Goal: Communication & Community: Ask a question

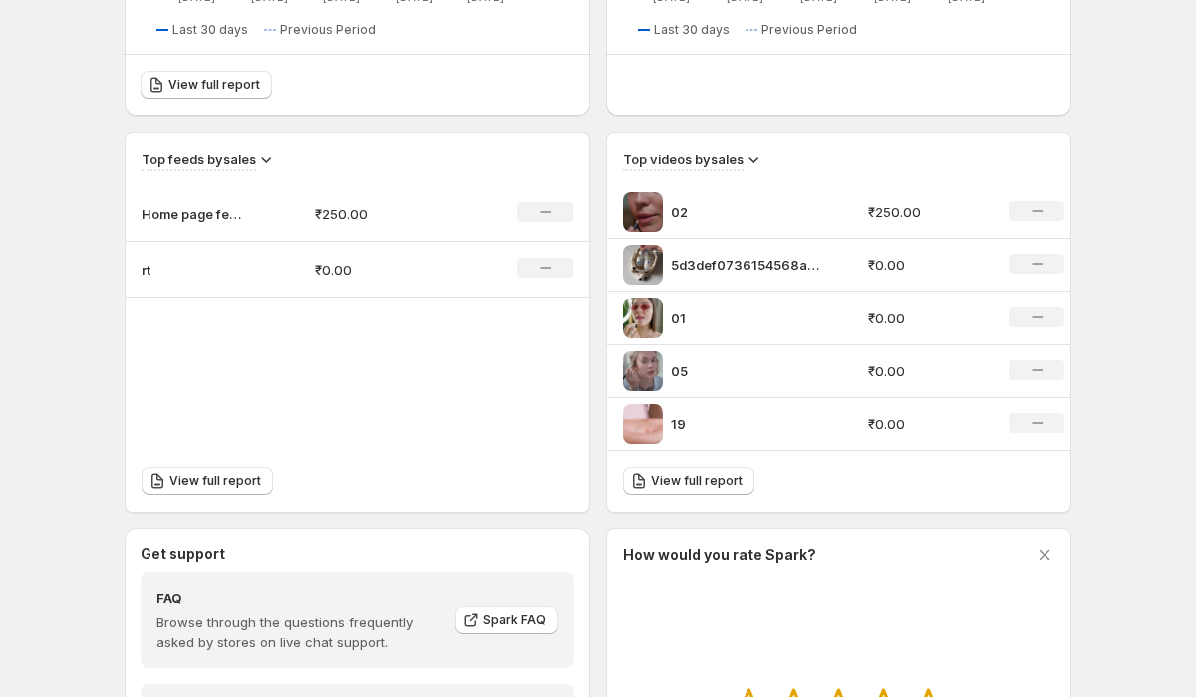
scroll to position [831, 0]
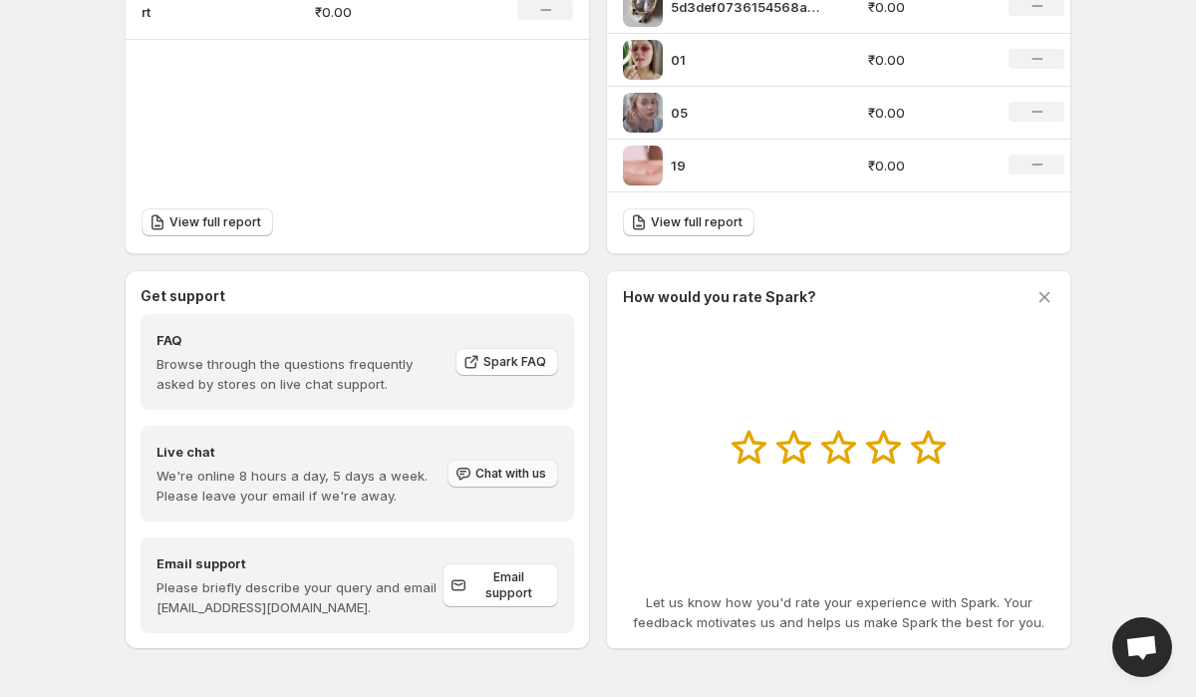
click at [491, 476] on span "Chat with us" at bounding box center [510, 474] width 71 height 16
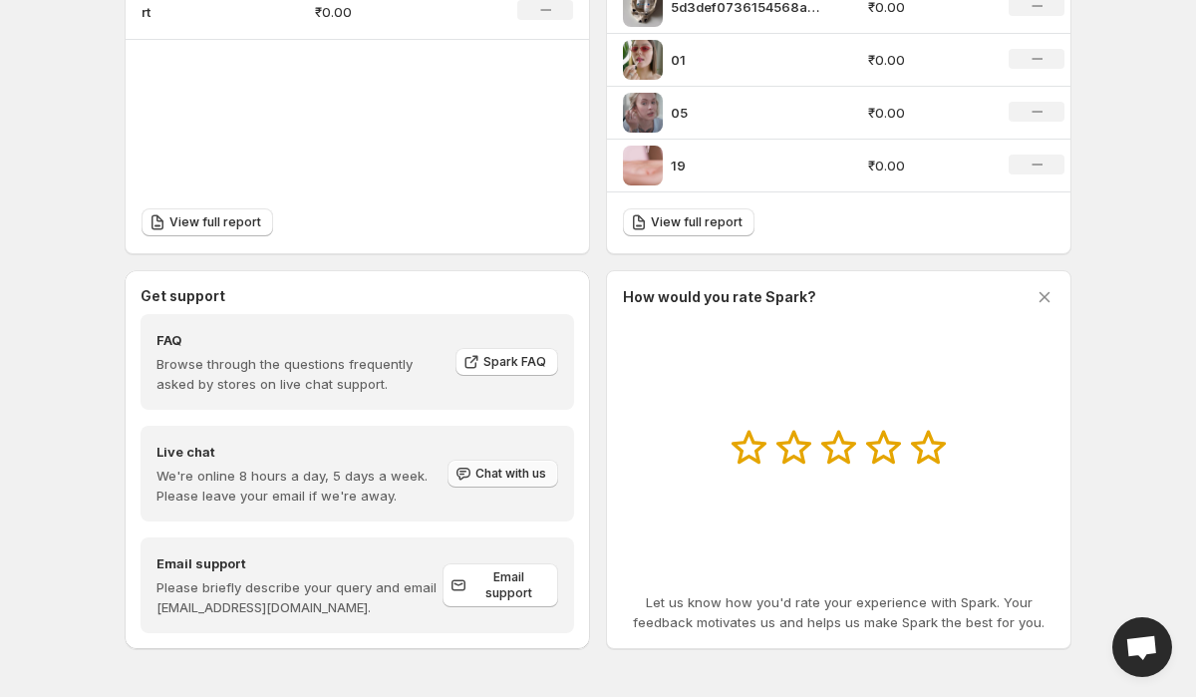
click at [491, 476] on span "Chat with us" at bounding box center [510, 474] width 71 height 16
click at [489, 473] on span "Chat with us" at bounding box center [510, 474] width 71 height 16
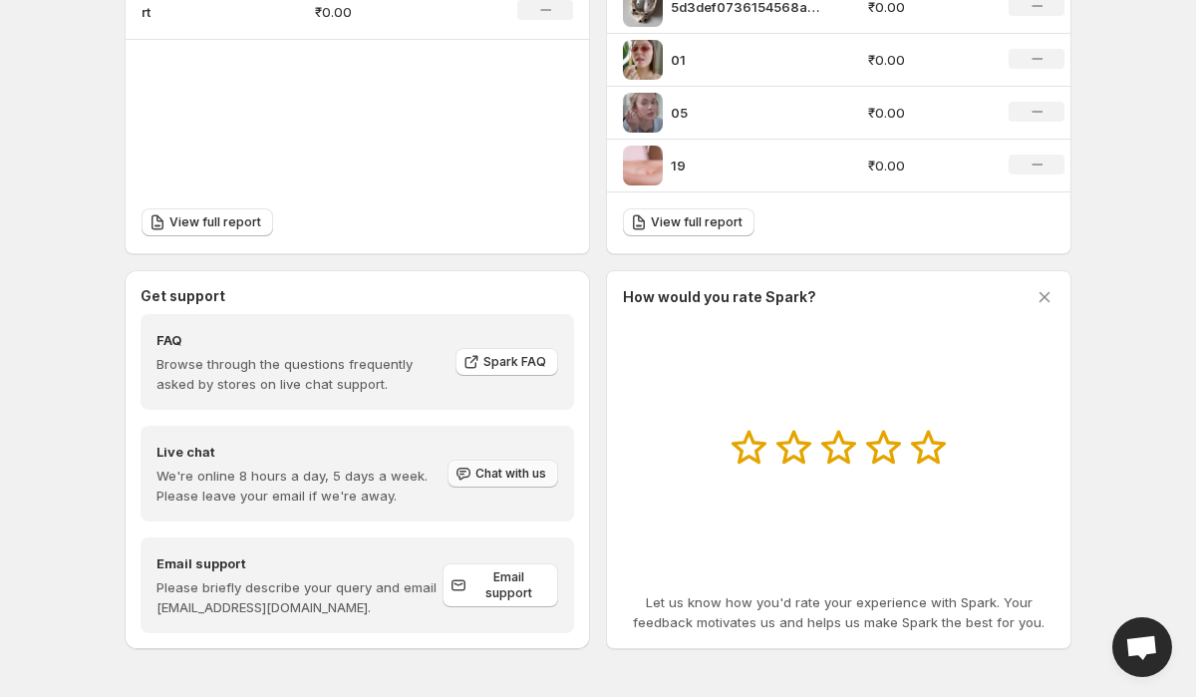
click at [489, 473] on span "Chat with us" at bounding box center [510, 474] width 71 height 16
